Goal: Task Accomplishment & Management: Use online tool/utility

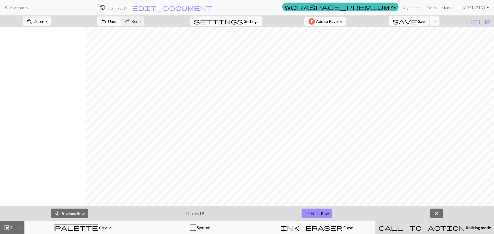
scroll to position [0, 85]
click at [317, 212] on button "arrow_upward Next Row" at bounding box center [317, 214] width 31 height 10
click at [308, 214] on span "arrow_upward" at bounding box center [308, 213] width 6 height 7
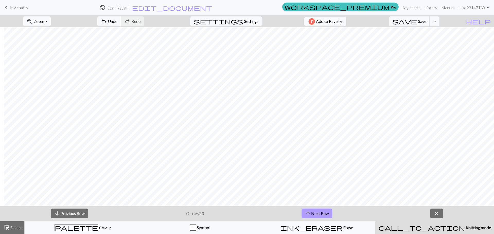
click at [318, 215] on button "arrow_upward Next Row" at bounding box center [317, 214] width 31 height 10
click at [321, 213] on div "arrow_downward Previous Row On row 24 arrow_upward Next Row close" at bounding box center [247, 213] width 494 height 15
click at [321, 213] on button "arrow_upward Next Row" at bounding box center [317, 214] width 31 height 10
click at [308, 211] on span "arrow_upward" at bounding box center [308, 213] width 6 height 7
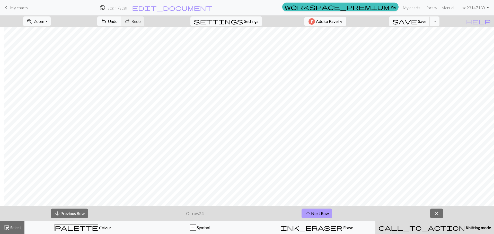
click at [308, 211] on span "arrow_upward" at bounding box center [308, 213] width 6 height 7
click at [69, 216] on button "arrow_downward Previous Row" at bounding box center [69, 214] width 37 height 10
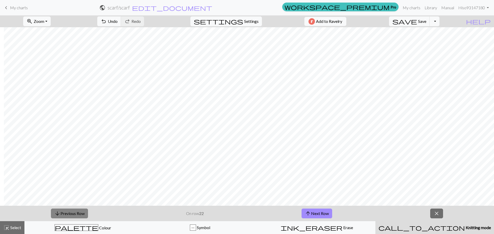
click at [69, 216] on button "arrow_downward Previous Row" at bounding box center [69, 214] width 37 height 10
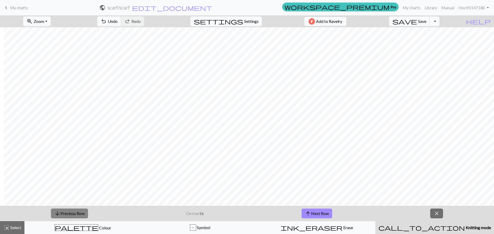
click at [69, 216] on button "arrow_downward Previous Row" at bounding box center [69, 214] width 37 height 10
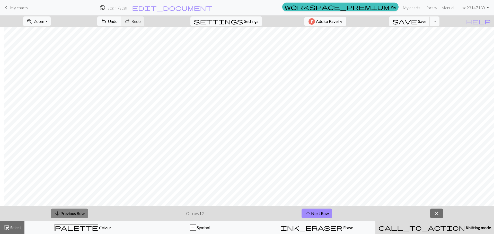
click at [69, 216] on button "arrow_downward Previous Row" at bounding box center [69, 214] width 37 height 10
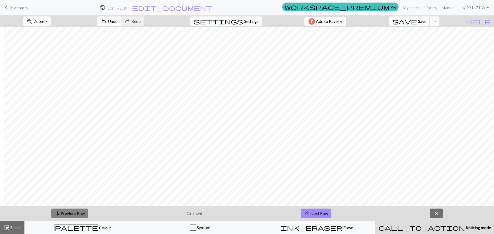
click at [69, 216] on button "arrow_downward Previous Row" at bounding box center [69, 214] width 37 height 10
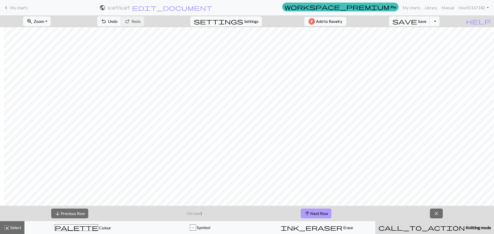
click at [325, 217] on button "arrow_upward Next Row" at bounding box center [316, 214] width 31 height 10
click at [308, 217] on span "arrow_upward" at bounding box center [307, 213] width 6 height 7
